Goal: Task Accomplishment & Management: Manage account settings

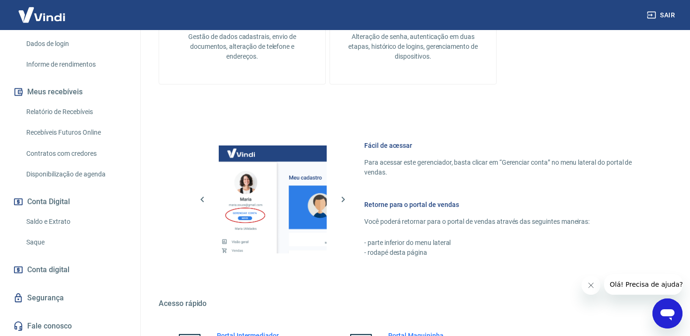
scroll to position [329, 0]
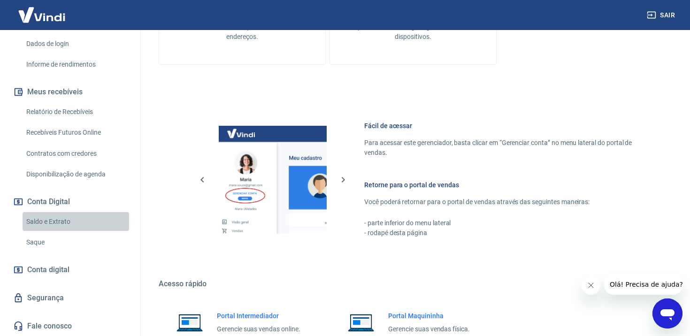
click at [52, 220] on link "Saldo e Extrato" at bounding box center [76, 221] width 107 height 19
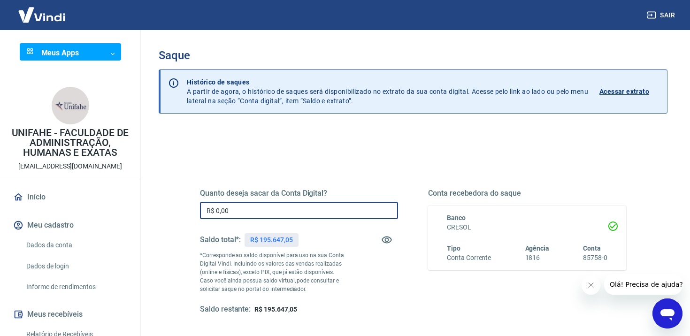
click at [273, 210] on input "R$ 0,00" at bounding box center [299, 210] width 198 height 17
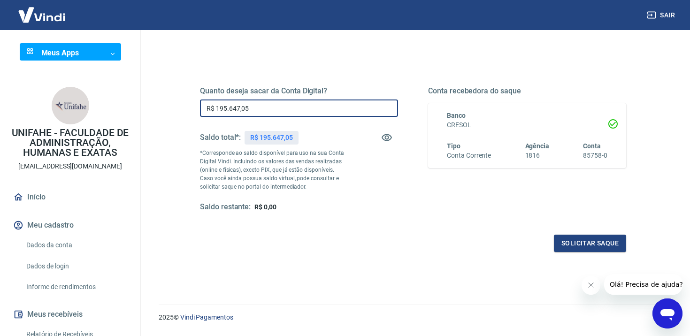
scroll to position [128, 0]
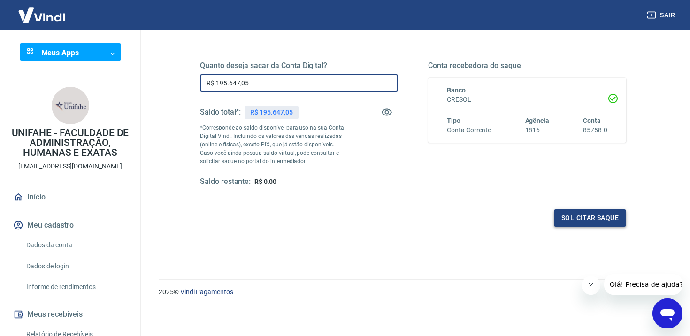
type input "R$ 195.647,05"
click at [581, 222] on button "Solicitar saque" at bounding box center [590, 217] width 72 height 17
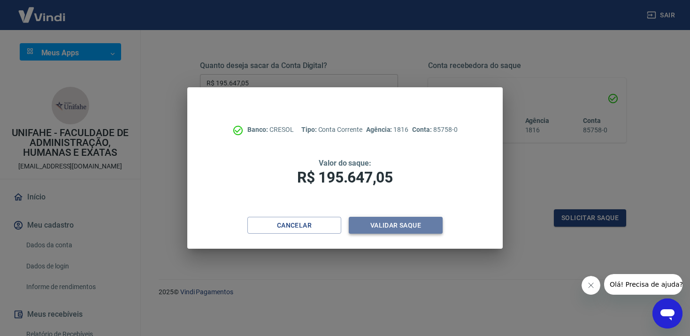
click at [398, 225] on button "Validar saque" at bounding box center [396, 225] width 94 height 17
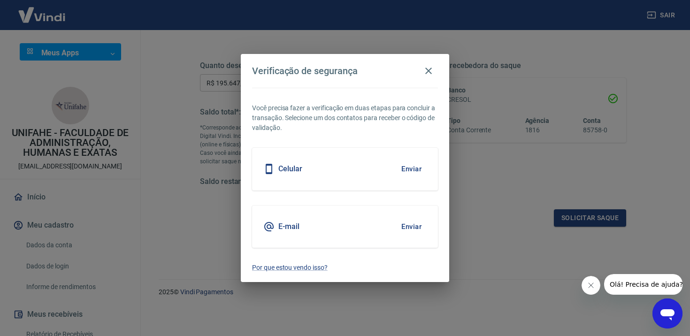
click at [411, 224] on button "Enviar" at bounding box center [411, 227] width 31 height 20
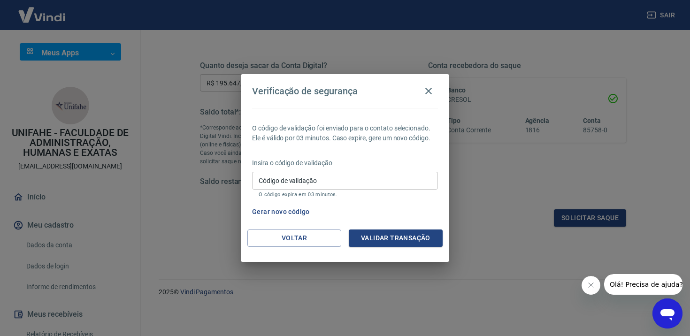
click at [374, 171] on div "Insira o código de validação Código de validação Código de validação O código e…" at bounding box center [345, 178] width 186 height 41
click at [372, 179] on input "Código de validação" at bounding box center [345, 180] width 186 height 17
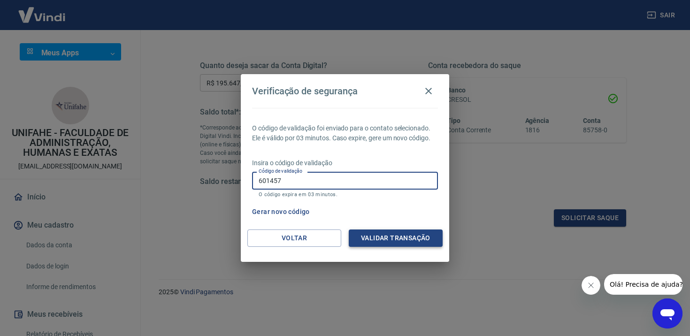
type input "601457"
click at [401, 238] on button "Validar transação" at bounding box center [396, 238] width 94 height 17
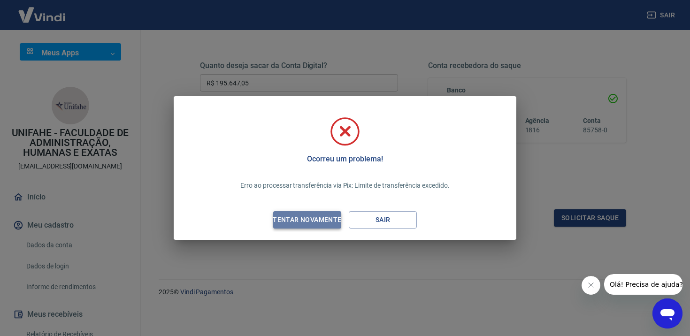
click at [319, 216] on div "Tentar novamente" at bounding box center [307, 220] width 91 height 12
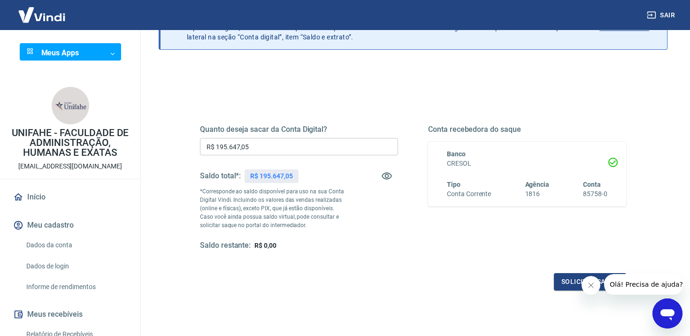
scroll to position [0, 0]
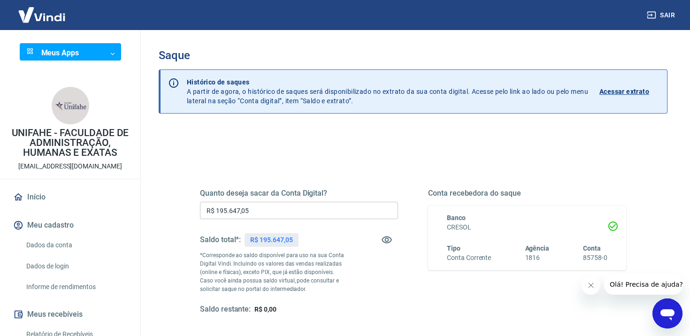
click at [290, 211] on input "R$ 195.647,05" at bounding box center [299, 210] width 198 height 17
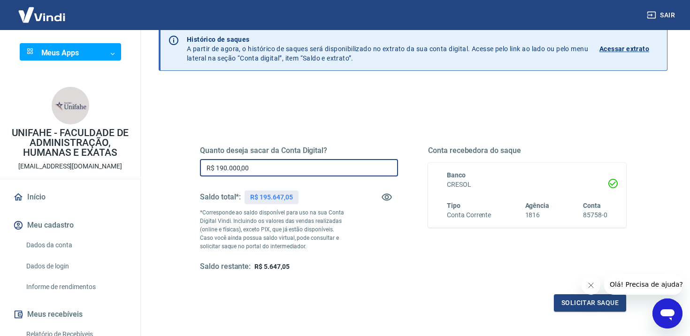
scroll to position [45, 0]
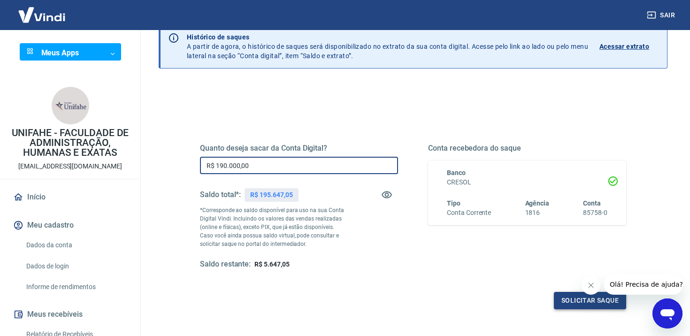
type input "R$ 190.000,00"
click at [565, 299] on button "Solicitar saque" at bounding box center [590, 300] width 72 height 17
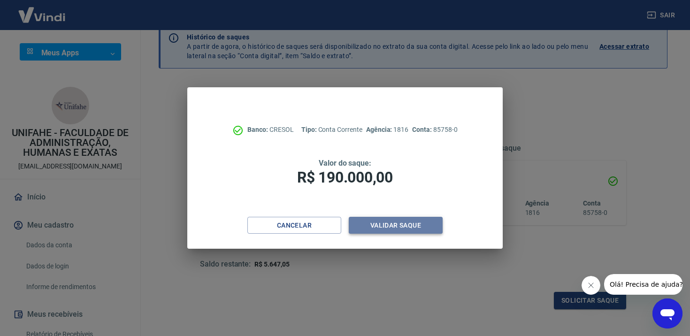
click at [400, 229] on button "Validar saque" at bounding box center [396, 225] width 94 height 17
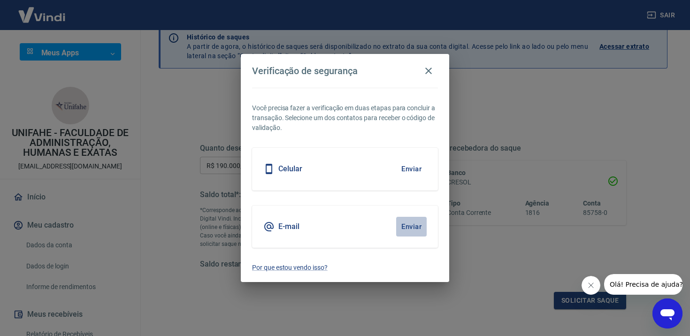
click at [411, 226] on button "Enviar" at bounding box center [411, 227] width 31 height 20
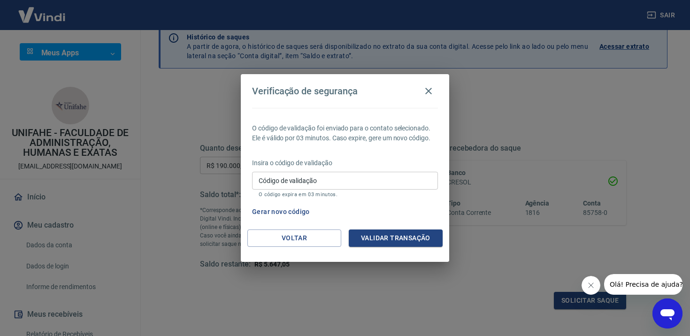
click at [363, 181] on input "Código de validação" at bounding box center [345, 180] width 186 height 17
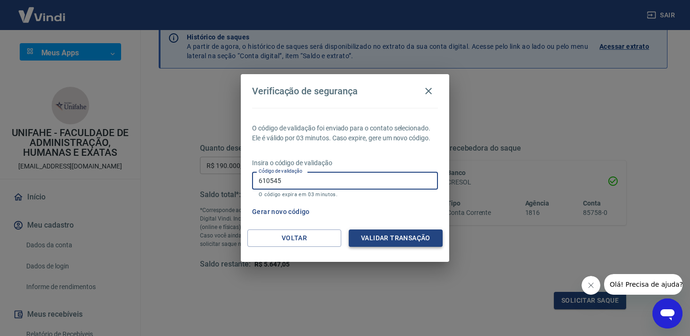
type input "610545"
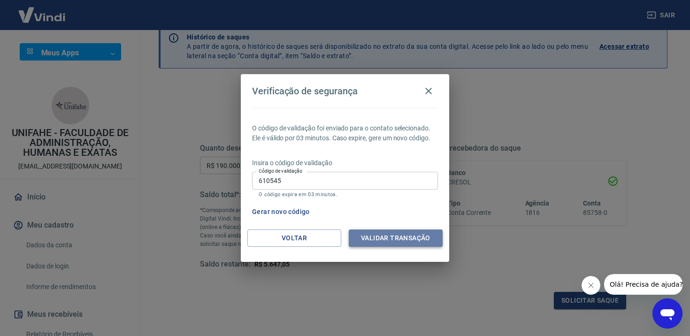
click at [393, 242] on button "Validar transação" at bounding box center [396, 238] width 94 height 17
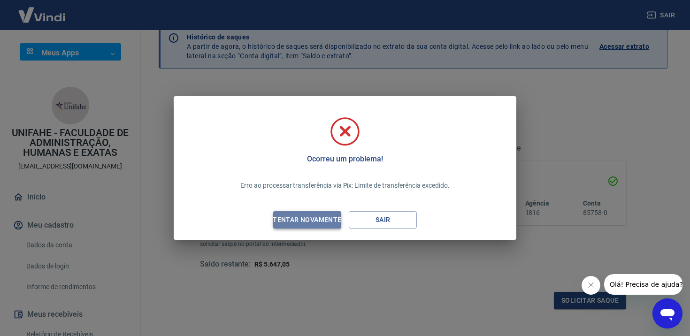
click at [328, 223] on div "Tentar novamente" at bounding box center [307, 220] width 91 height 12
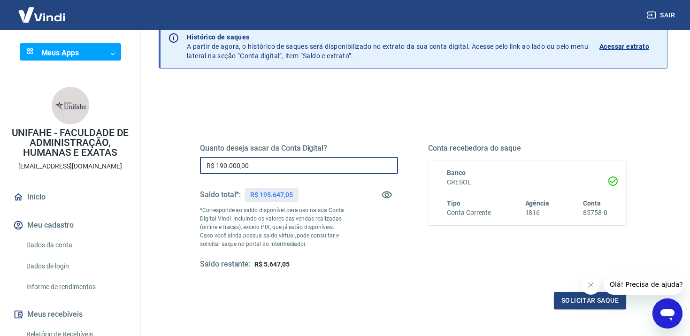
click at [271, 169] on input "R$ 190.000,00" at bounding box center [299, 165] width 198 height 17
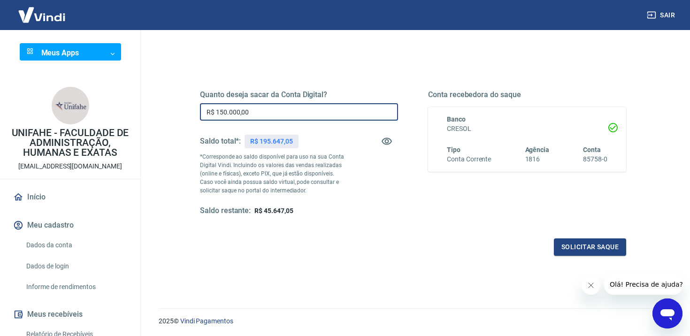
scroll to position [101, 0]
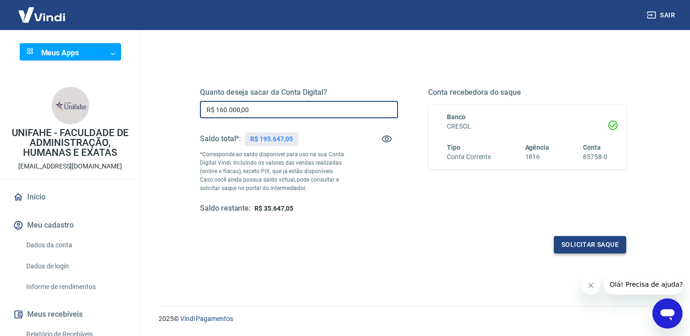
type input "R$ 160.000,00"
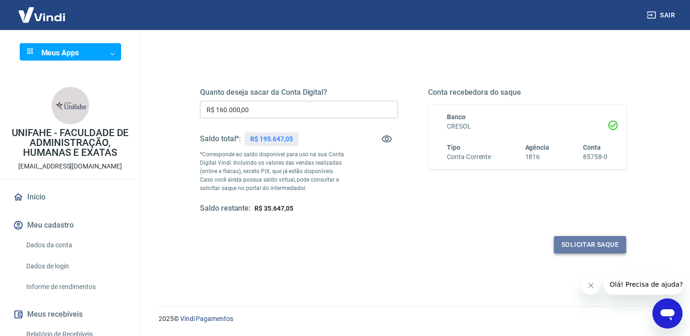
click at [581, 248] on button "Solicitar saque" at bounding box center [590, 244] width 72 height 17
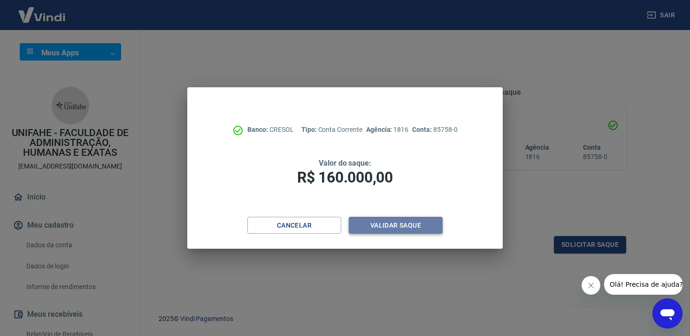
click at [390, 221] on button "Validar saque" at bounding box center [396, 225] width 94 height 17
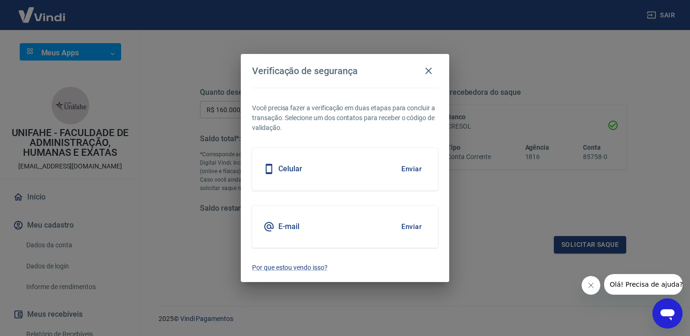
click at [390, 221] on div "E-mail Enviar" at bounding box center [345, 227] width 186 height 42
click at [407, 225] on button "Enviar" at bounding box center [411, 227] width 31 height 20
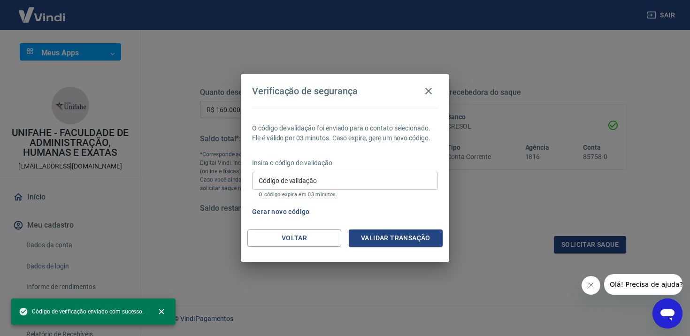
click at [352, 178] on input "Código de validação" at bounding box center [345, 180] width 186 height 17
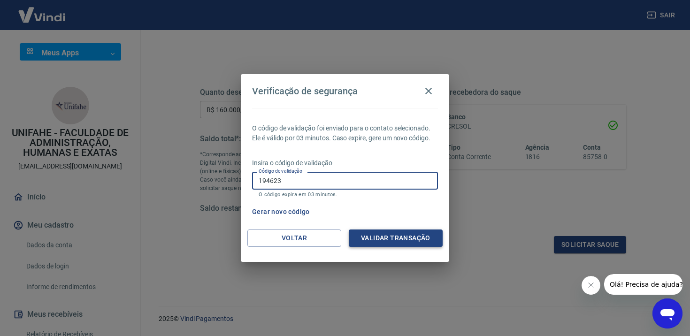
type input "194623"
click at [393, 236] on button "Validar transação" at bounding box center [396, 238] width 94 height 17
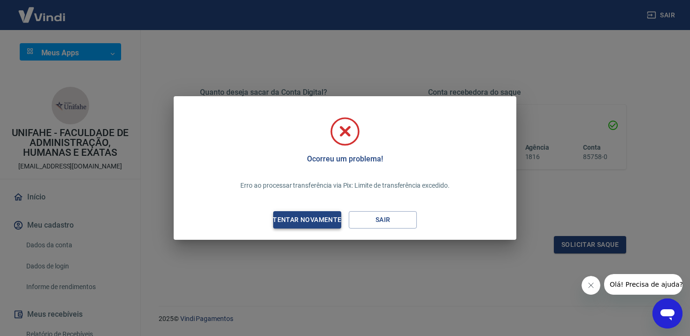
click at [311, 225] on div "Tentar novamente" at bounding box center [307, 220] width 91 height 12
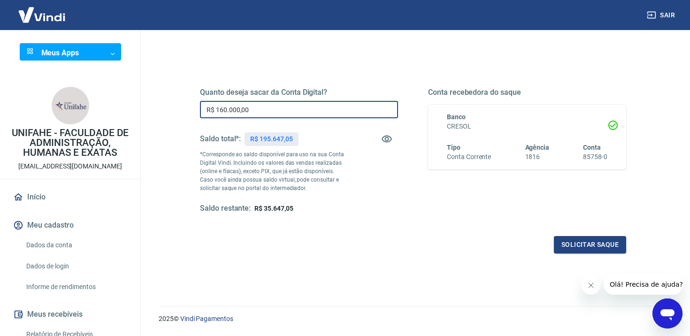
click at [271, 107] on input "R$ 160.000,00" at bounding box center [299, 109] width 198 height 17
type input "R$ 150.000,00"
click at [581, 248] on button "Solicitar saque" at bounding box center [590, 244] width 72 height 17
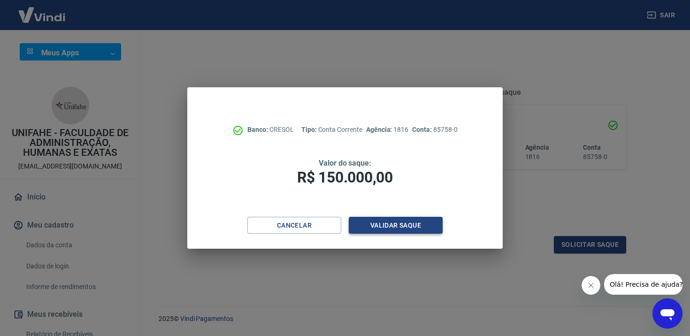
click at [413, 229] on button "Validar saque" at bounding box center [396, 225] width 94 height 17
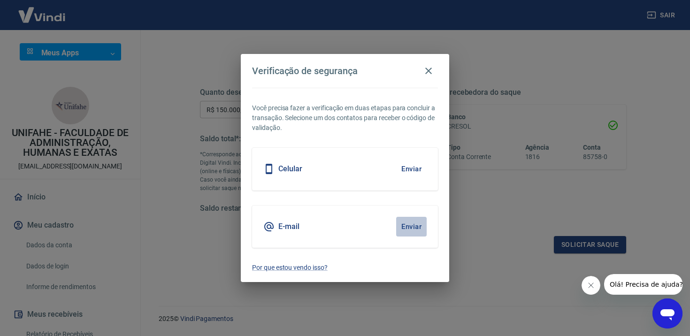
click at [415, 226] on button "Enviar" at bounding box center [411, 227] width 31 height 20
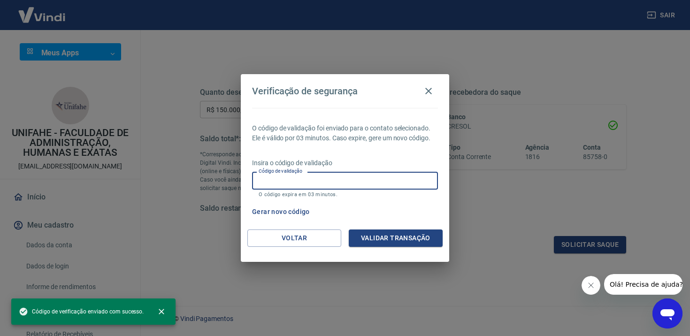
click at [354, 184] on input "Código de validação" at bounding box center [345, 180] width 186 height 17
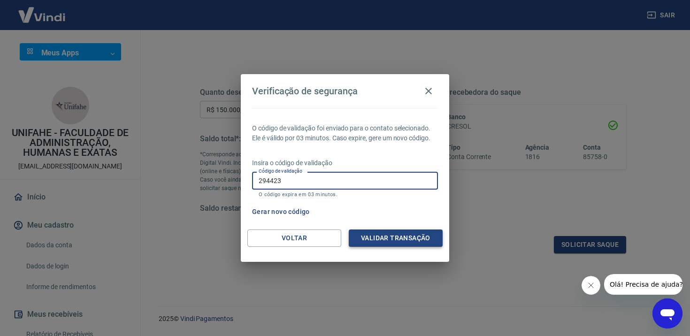
type input "294423"
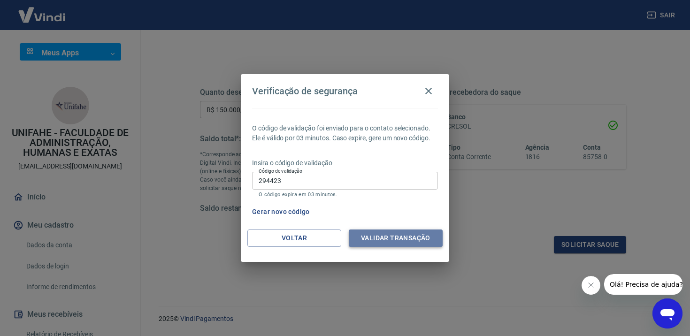
click at [386, 235] on button "Validar transação" at bounding box center [396, 238] width 94 height 17
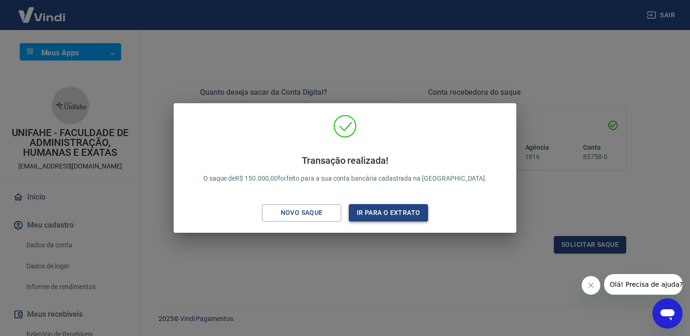
click at [398, 213] on button "Ir para o extrato" at bounding box center [388, 212] width 79 height 17
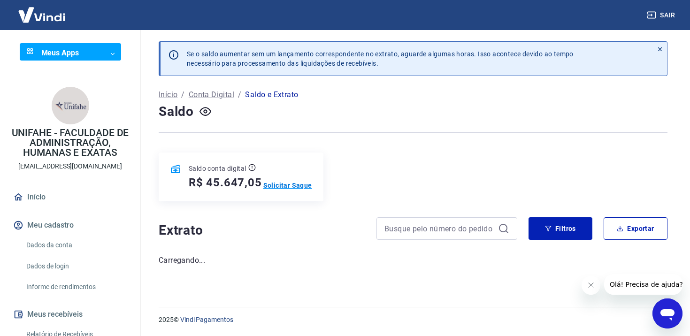
click at [280, 187] on p "Solicitar Saque" at bounding box center [287, 185] width 49 height 9
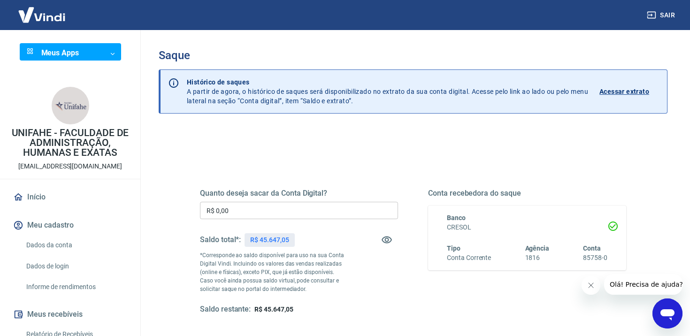
click at [277, 208] on input "R$ 0,00" at bounding box center [299, 210] width 198 height 17
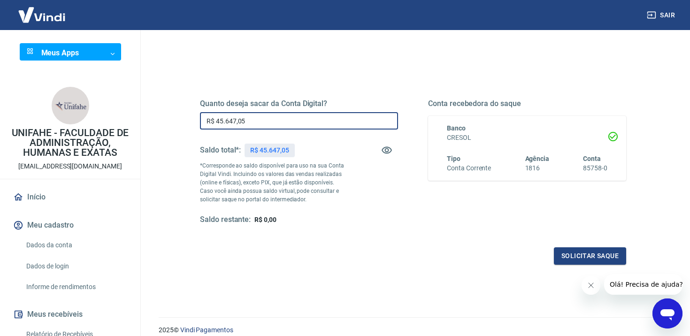
scroll to position [128, 0]
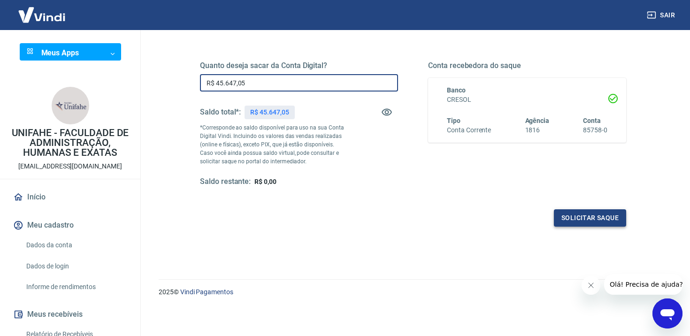
type input "R$ 45.647,05"
click at [596, 218] on button "Solicitar saque" at bounding box center [590, 217] width 72 height 17
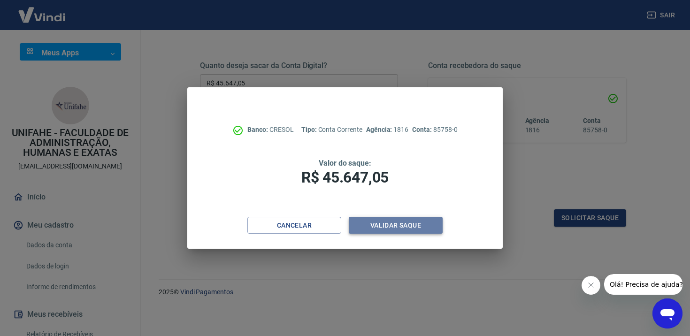
click at [384, 225] on button "Validar saque" at bounding box center [396, 225] width 94 height 17
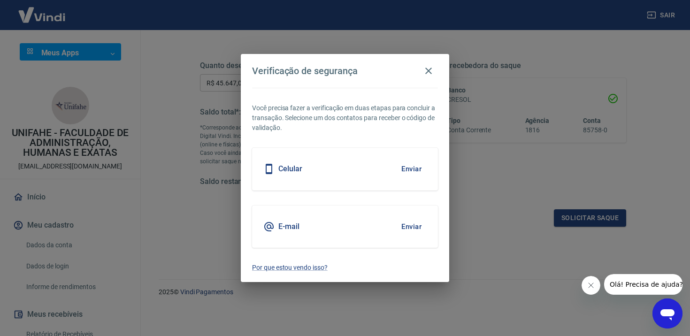
click at [419, 228] on button "Enviar" at bounding box center [411, 227] width 31 height 20
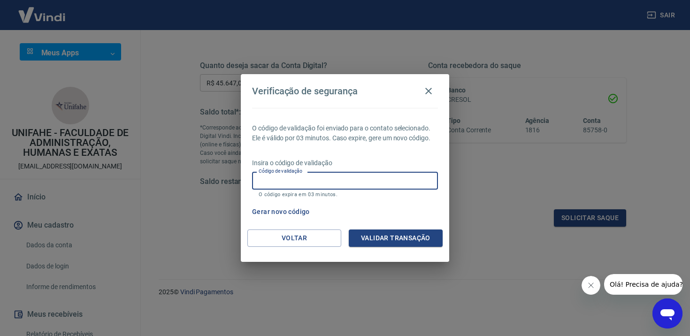
click at [328, 181] on input "Código de validação" at bounding box center [345, 180] width 186 height 17
type input "412831"
click at [386, 239] on button "Validar transação" at bounding box center [396, 238] width 94 height 17
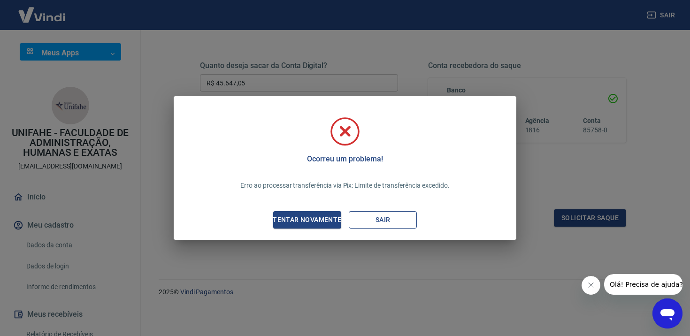
click at [381, 225] on button "Sair" at bounding box center [383, 219] width 68 height 17
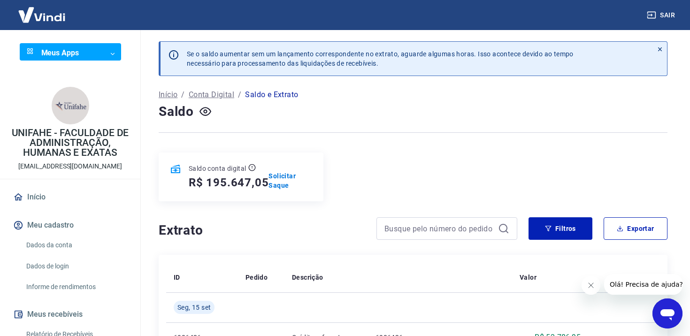
scroll to position [223, 0]
